Goal: Task Accomplishment & Management: Complete application form

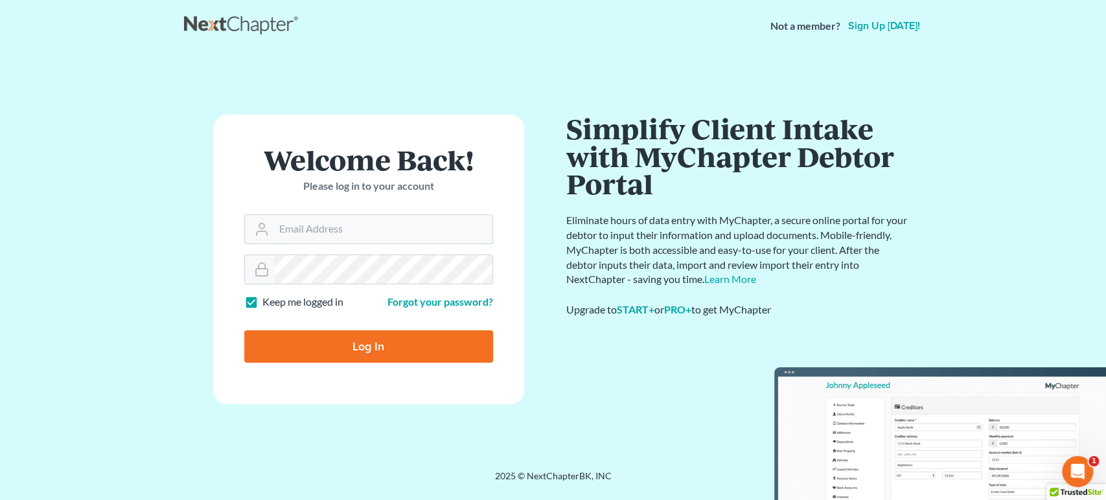
type input "[PERSON_NAME][EMAIL_ADDRESS][DOMAIN_NAME]"
click at [350, 336] on input "Log In" at bounding box center [368, 346] width 249 height 32
type input "Thinking..."
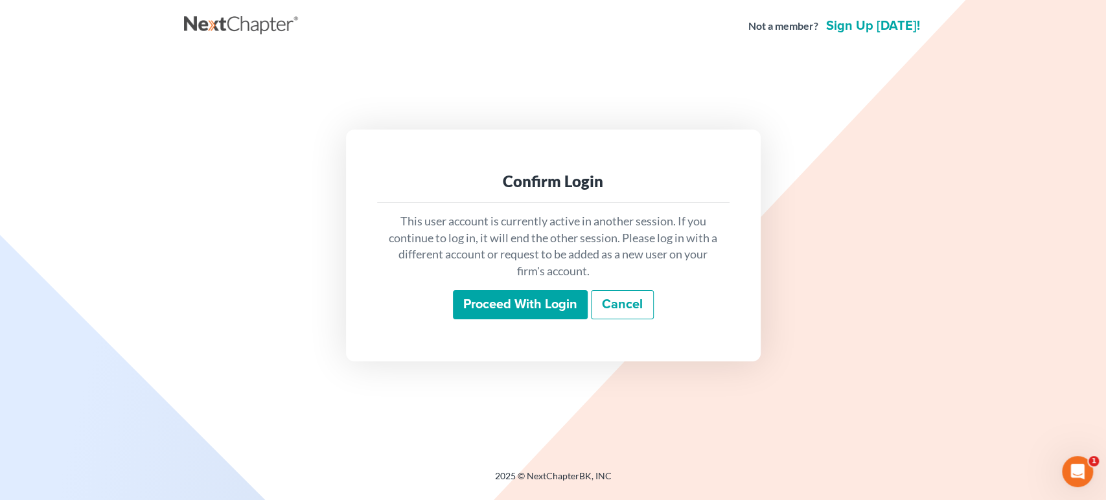
click at [515, 320] on div "This user account is currently active in another session. If you continue to lo…" at bounding box center [553, 267] width 353 height 128
click at [514, 314] on input "Proceed with login" at bounding box center [520, 305] width 135 height 30
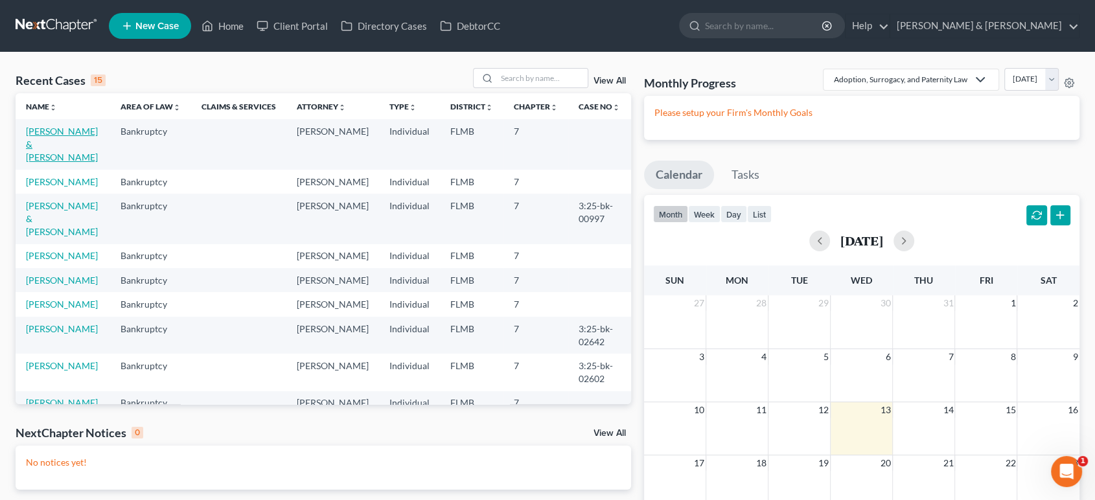
click at [67, 139] on link "De Carvalho, Paulo & De Felice, Maluh" at bounding box center [62, 144] width 72 height 37
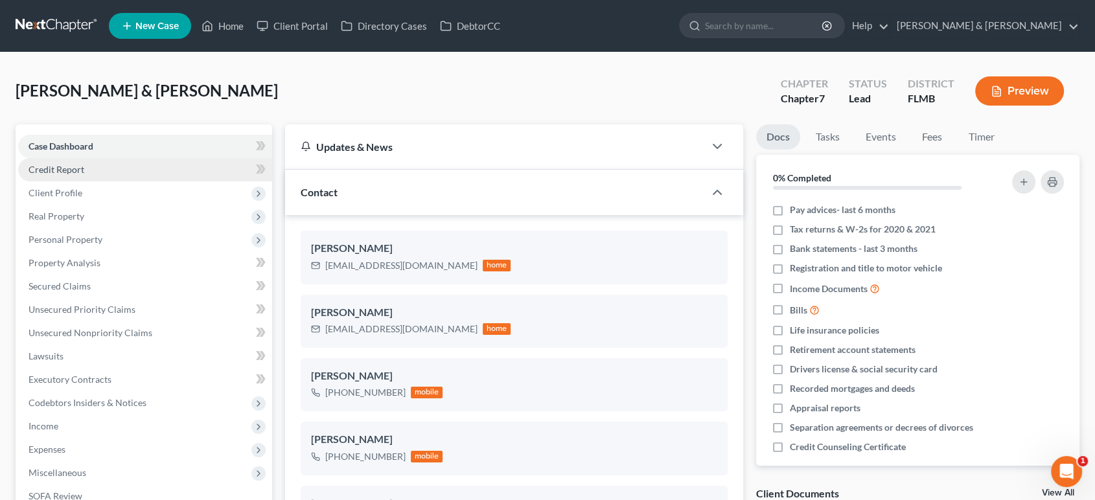
click at [67, 176] on link "Credit Report" at bounding box center [145, 169] width 254 height 23
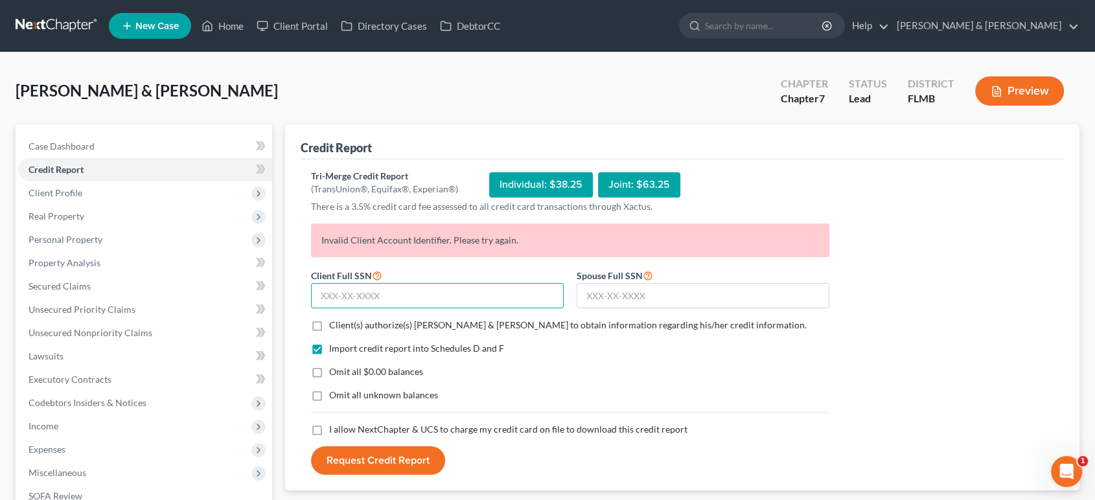
click at [467, 286] on input "text" at bounding box center [437, 296] width 253 height 26
click at [451, 331] on form "Client Full SSN * Spouse Full SSN * Client(s) authorize(s) Dwyer & Knight to ob…" at bounding box center [570, 372] width 531 height 208
click at [368, 366] on span "Omit all $0.00 balances" at bounding box center [376, 371] width 94 height 11
click at [343, 366] on input "Omit all $0.00 balances" at bounding box center [338, 369] width 8 height 8
checkbox input "true"
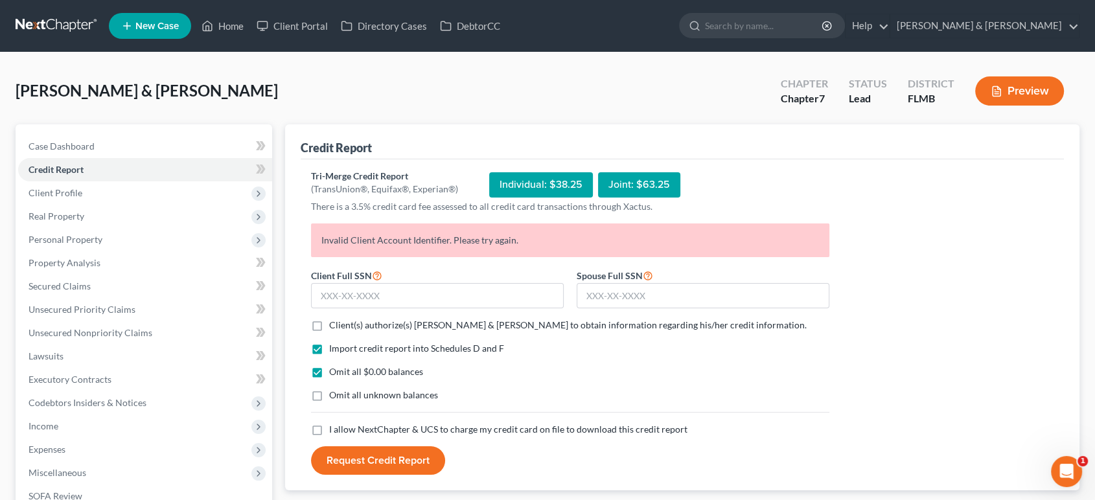
click at [363, 327] on span "Client(s) authorize(s) Dwyer & Knight to obtain information regarding his/her c…" at bounding box center [568, 324] width 478 height 11
click at [343, 327] on input "Client(s) authorize(s) Dwyer & Knight to obtain information regarding his/her c…" at bounding box center [338, 323] width 8 height 8
checkbox input "true"
click at [368, 396] on span "Omit all unknown balances" at bounding box center [383, 394] width 109 height 11
click at [343, 396] on input "Omit all unknown balances" at bounding box center [338, 393] width 8 height 8
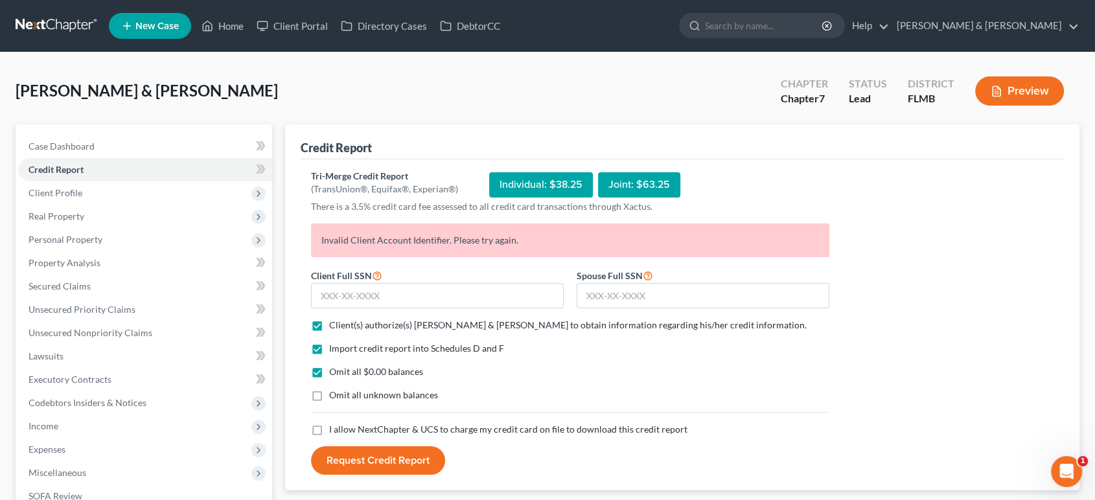
checkbox input "true"
click at [371, 426] on span "I allow NextChapter & UCS to charge my credit card on file to download this cre…" at bounding box center [508, 429] width 358 height 11
click at [343, 426] on input "I allow NextChapter & UCS to charge my credit card on file to download this cre…" at bounding box center [338, 427] width 8 height 8
checkbox input "true"
click at [424, 288] on input "text" at bounding box center [437, 296] width 253 height 26
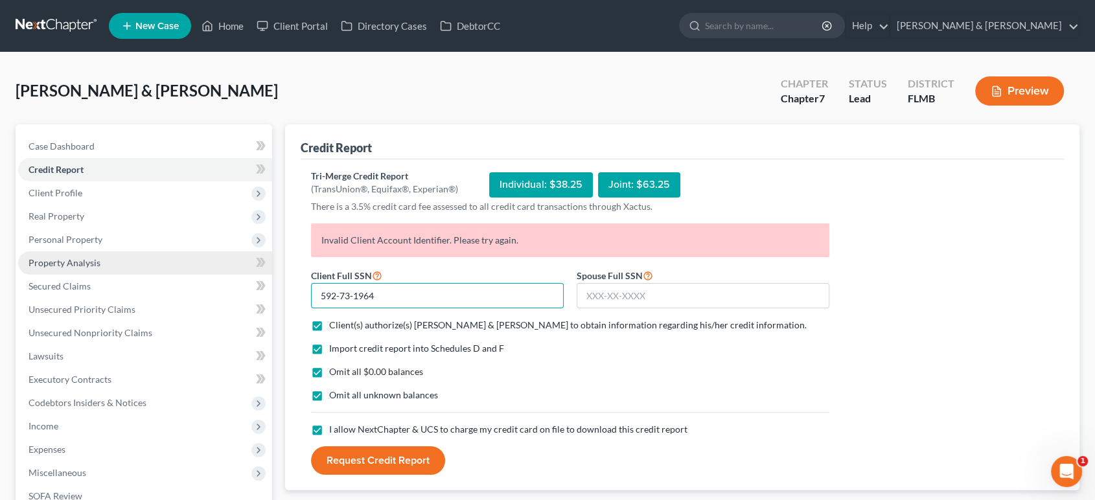
type input "592-73-1964"
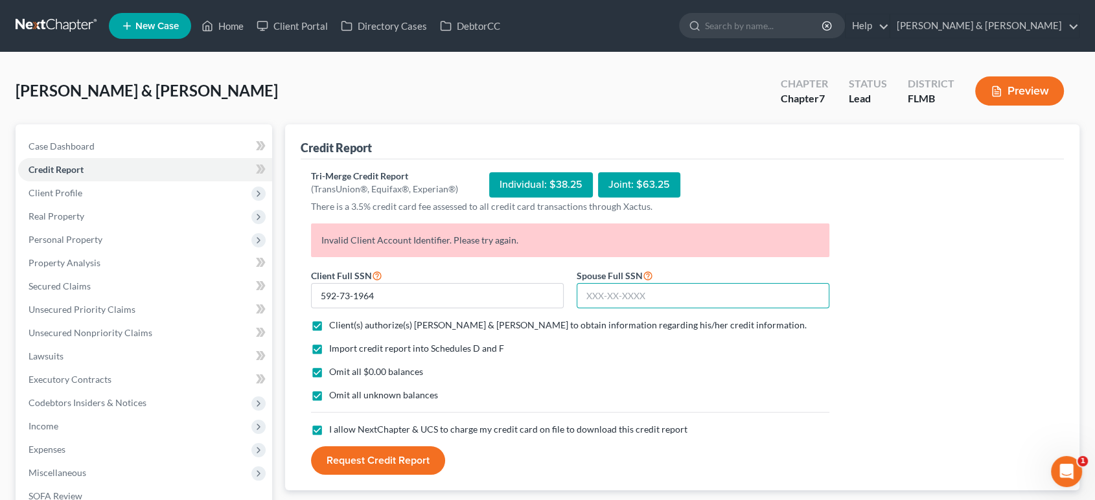
click at [659, 303] on input "text" at bounding box center [703, 296] width 253 height 26
type input "595-93-1956"
click at [353, 459] on button "Request Credit Report" at bounding box center [378, 460] width 134 height 29
click at [1070, 478] on icon "Open Intercom Messenger" at bounding box center [1066, 471] width 21 height 21
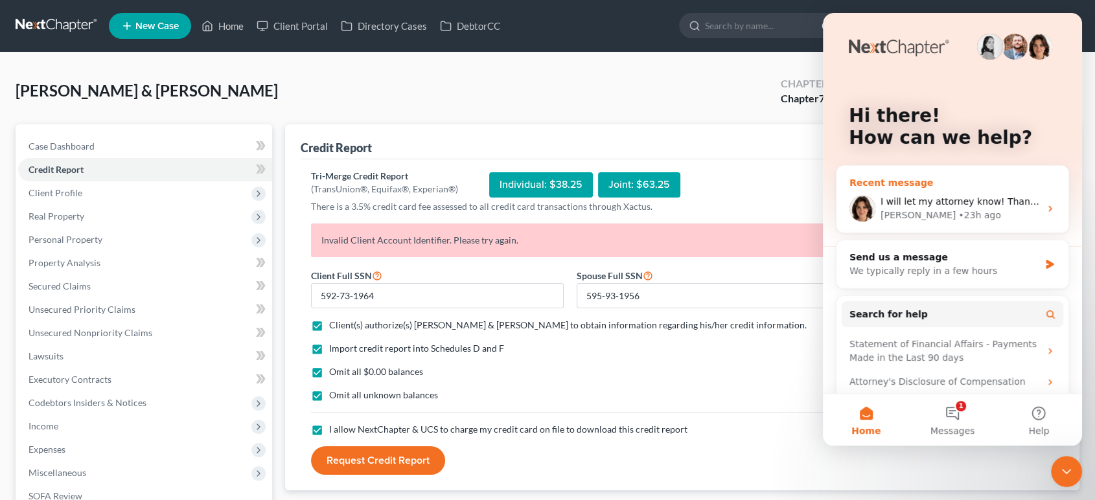
click at [923, 201] on span "I will let my attorney know! Thank you! I wish it said that instead of telling …" at bounding box center [1117, 201] width 472 height 10
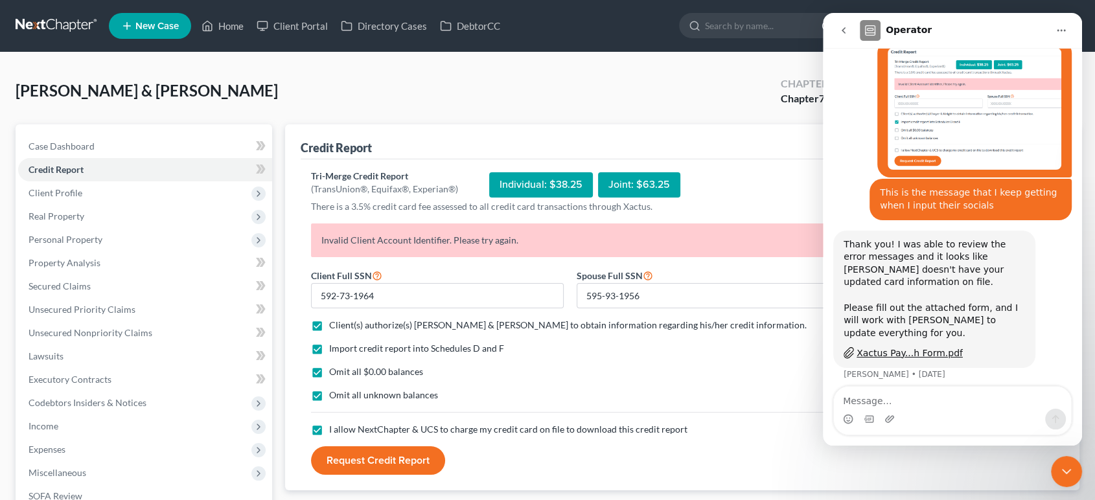
scroll to position [525, 0]
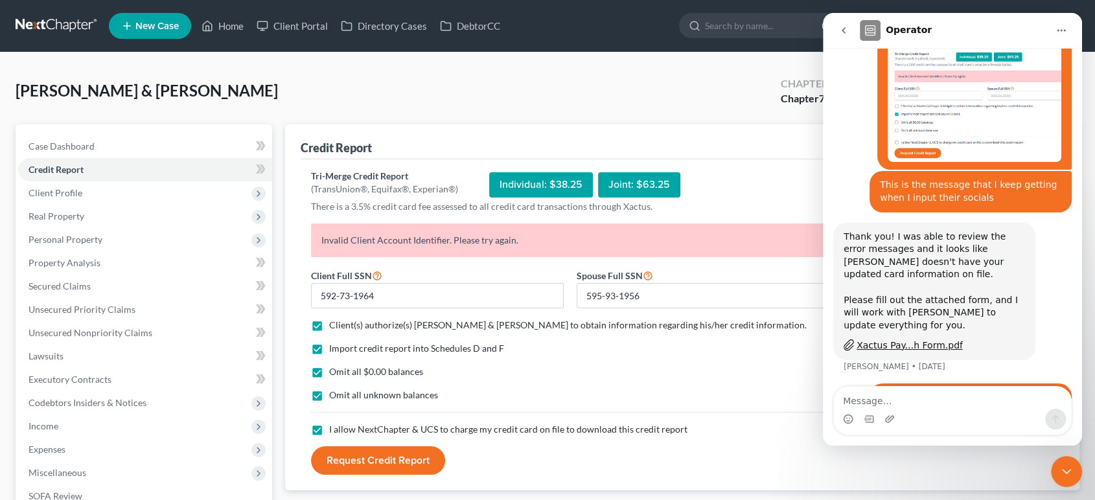
drag, startPoint x: 16, startPoint y: 1, endPoint x: 1067, endPoint y: 456, distance: 1145.2
click at [1067, 456] on div "Credit Report Tri-Merge Credit Report (TransUnion®, Equifax®, Experian®) Indivi…" at bounding box center [682, 307] width 795 height 367
drag, startPoint x: 1069, startPoint y: 468, endPoint x: 2062, endPoint y: 834, distance: 1058.7
click at [1069, 468] on icon "Close Intercom Messenger" at bounding box center [1067, 472] width 16 height 16
